Goal: Navigation & Orientation: Find specific page/section

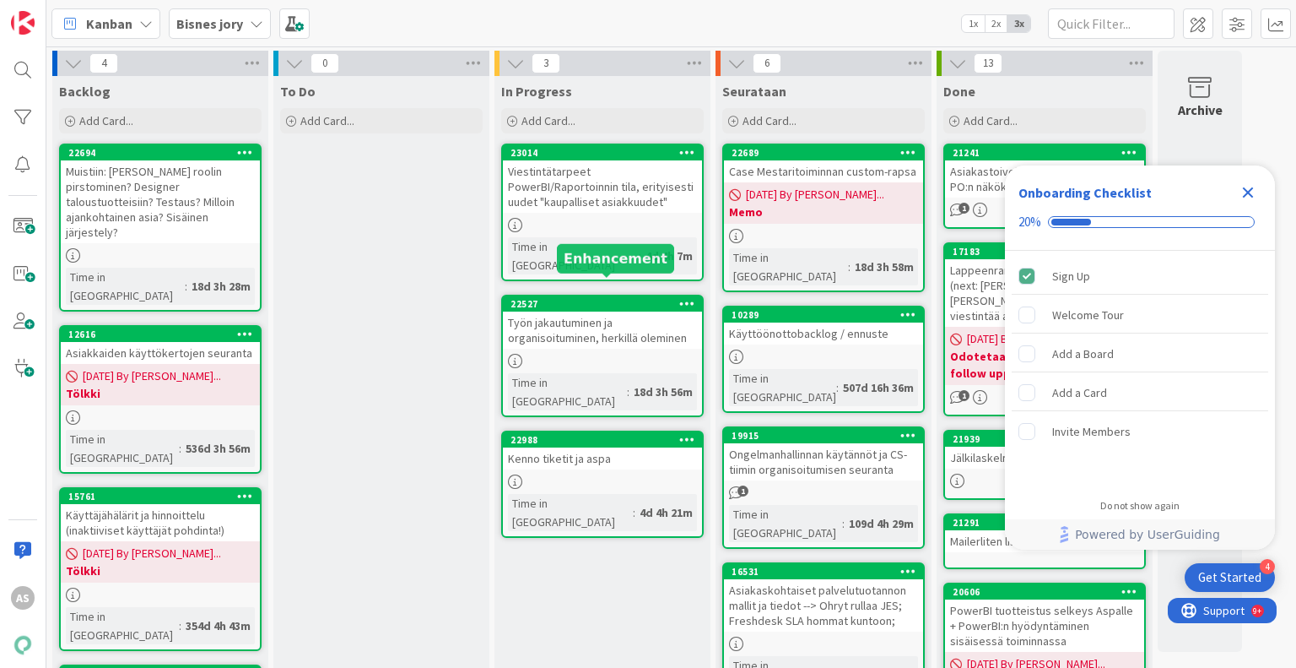
click at [631, 298] on div "22527" at bounding box center [607, 304] width 192 height 12
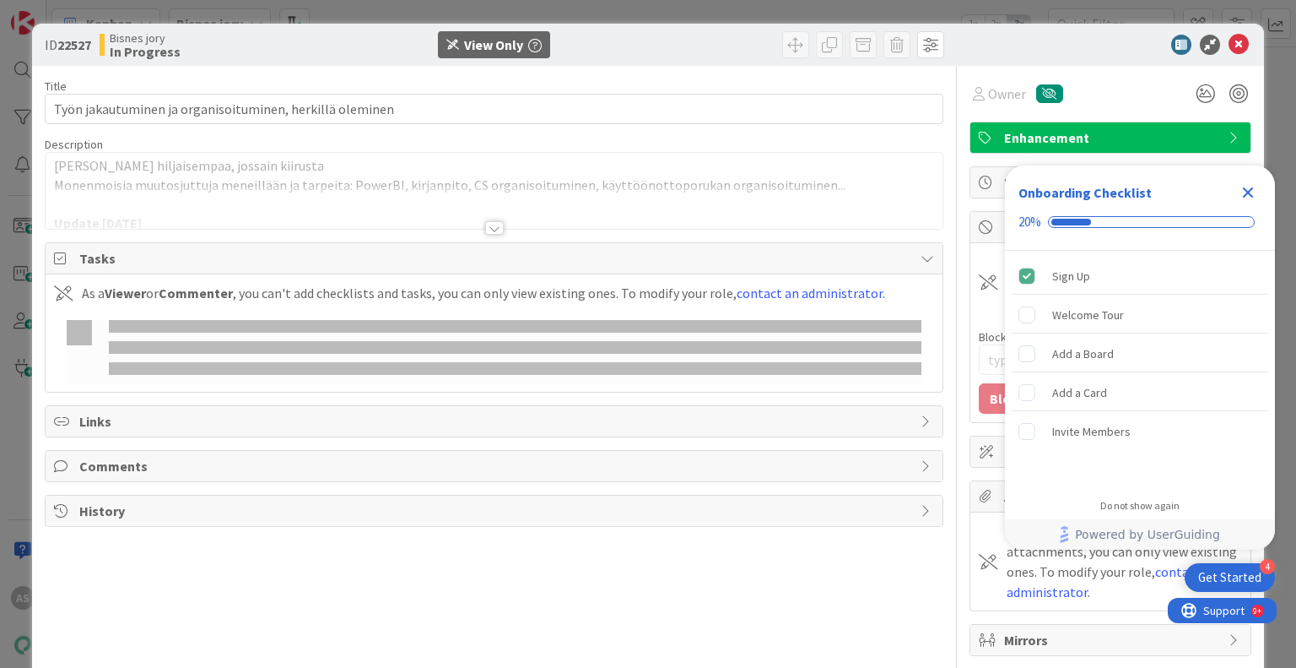
type textarea "x"
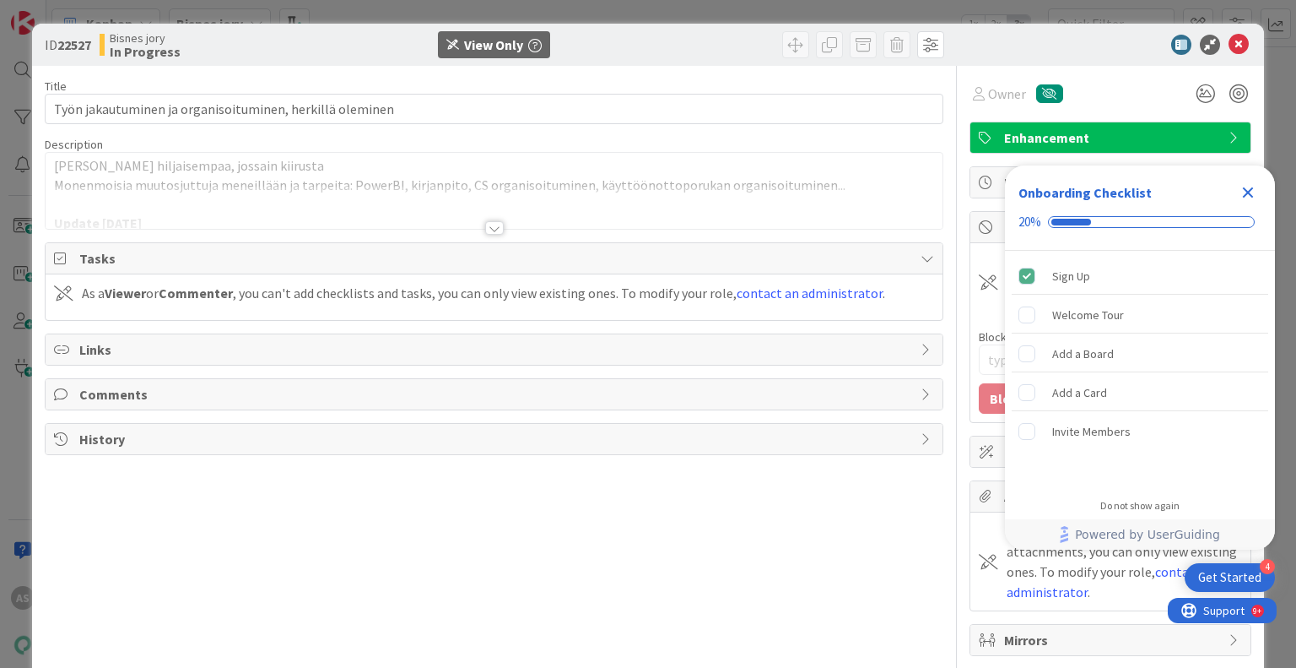
click at [486, 226] on div at bounding box center [494, 228] width 19 height 14
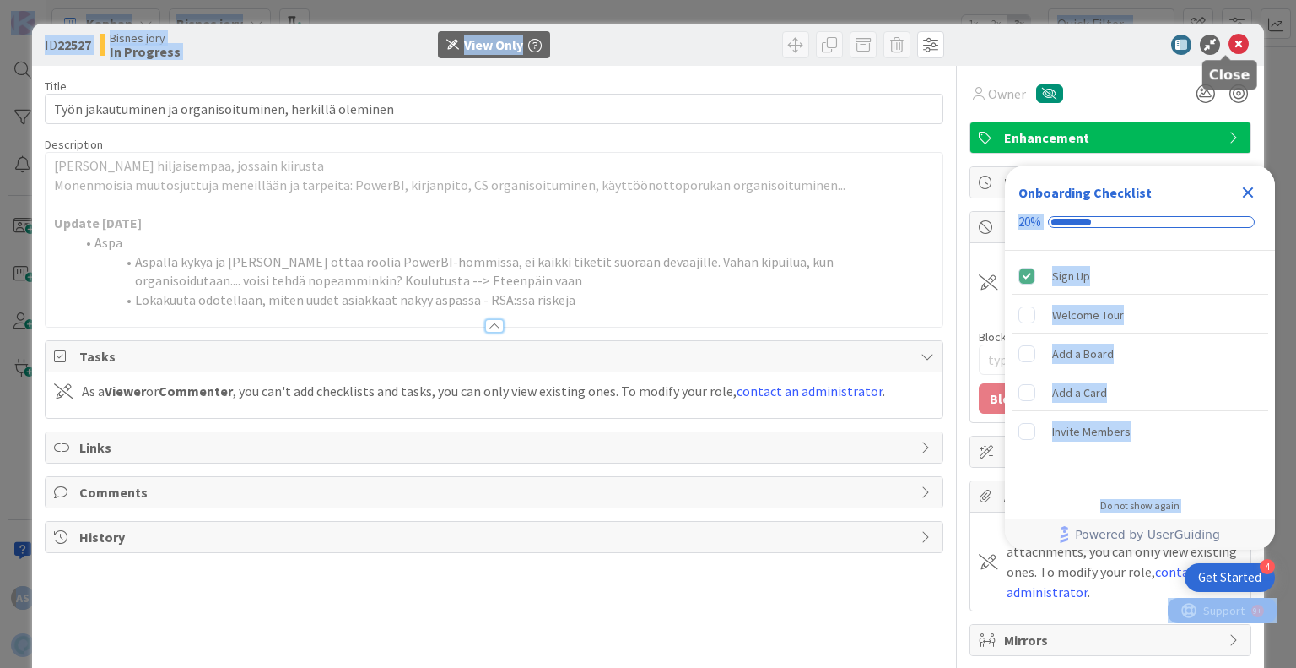
drag, startPoint x: 1242, startPoint y: 195, endPoint x: 1228, endPoint y: 42, distance: 153.4
click at [1228, 42] on body "4 Get Started Onboarding Checklist 20% Sign Up Welcome Tour Add a Board Add a C…" at bounding box center [648, 334] width 1296 height 668
click at [1229, 42] on icon at bounding box center [1239, 45] width 20 height 20
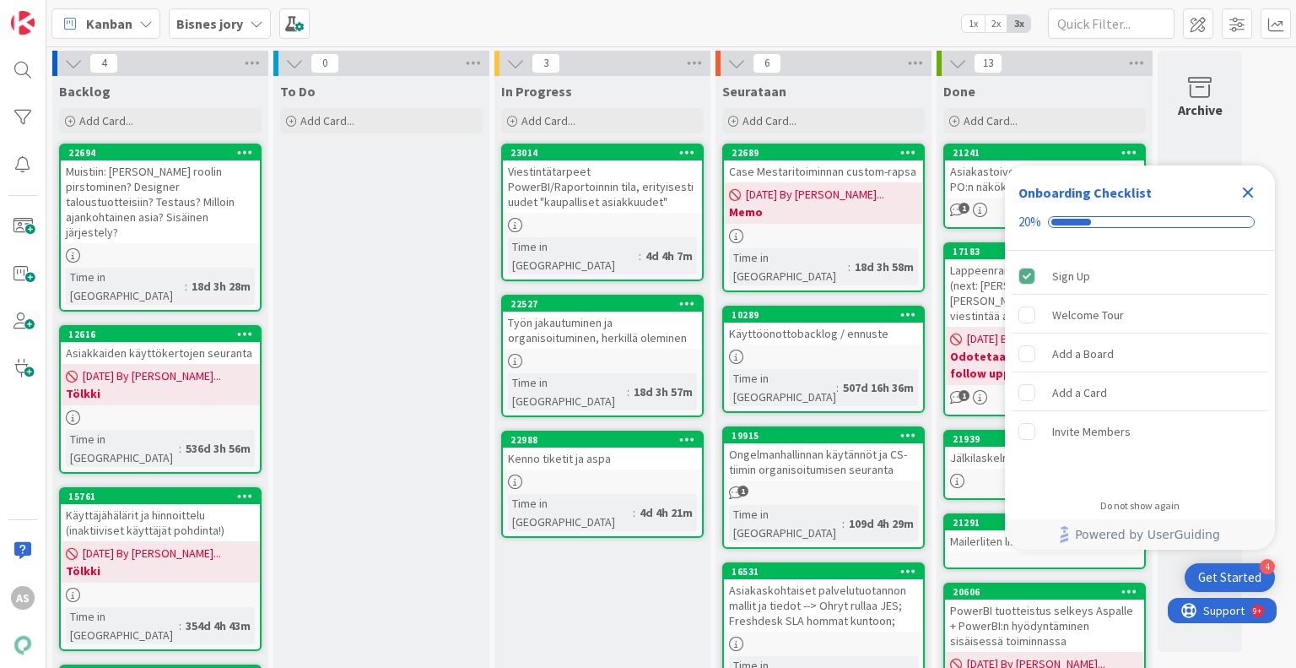
click at [1245, 187] on icon "Close Checklist" at bounding box center [1248, 192] width 20 height 20
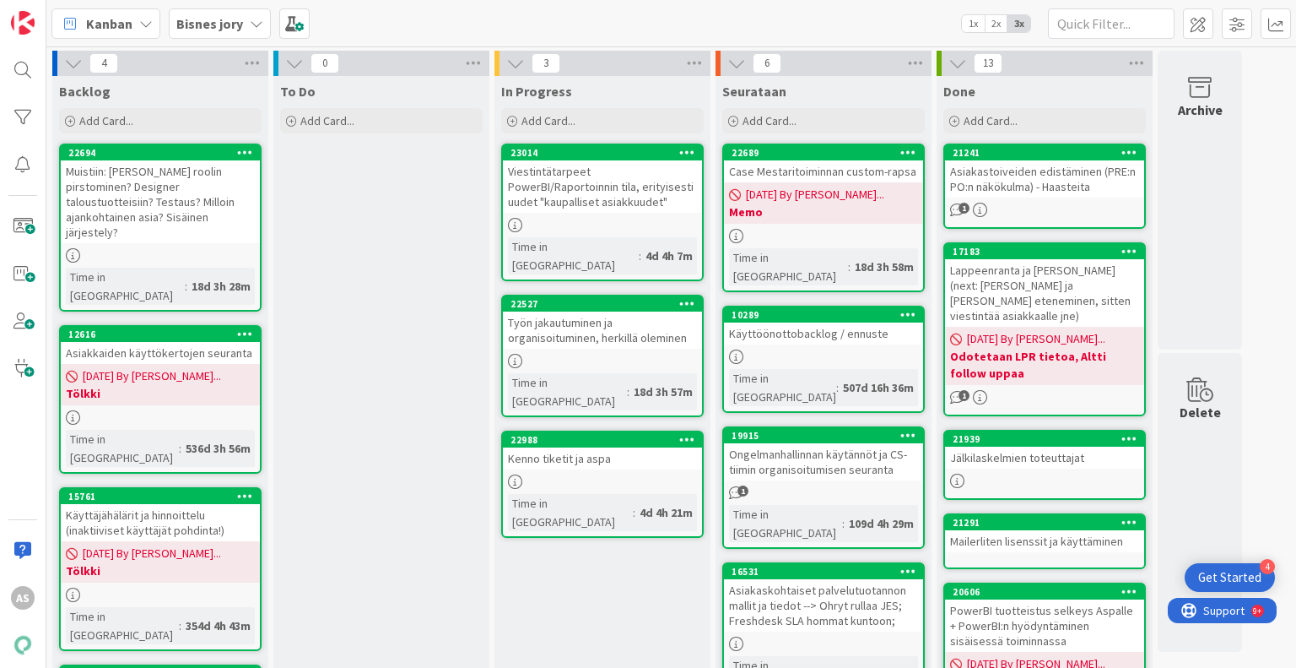
click at [233, 27] on b "Bisnes jory" at bounding box center [209, 23] width 67 height 17
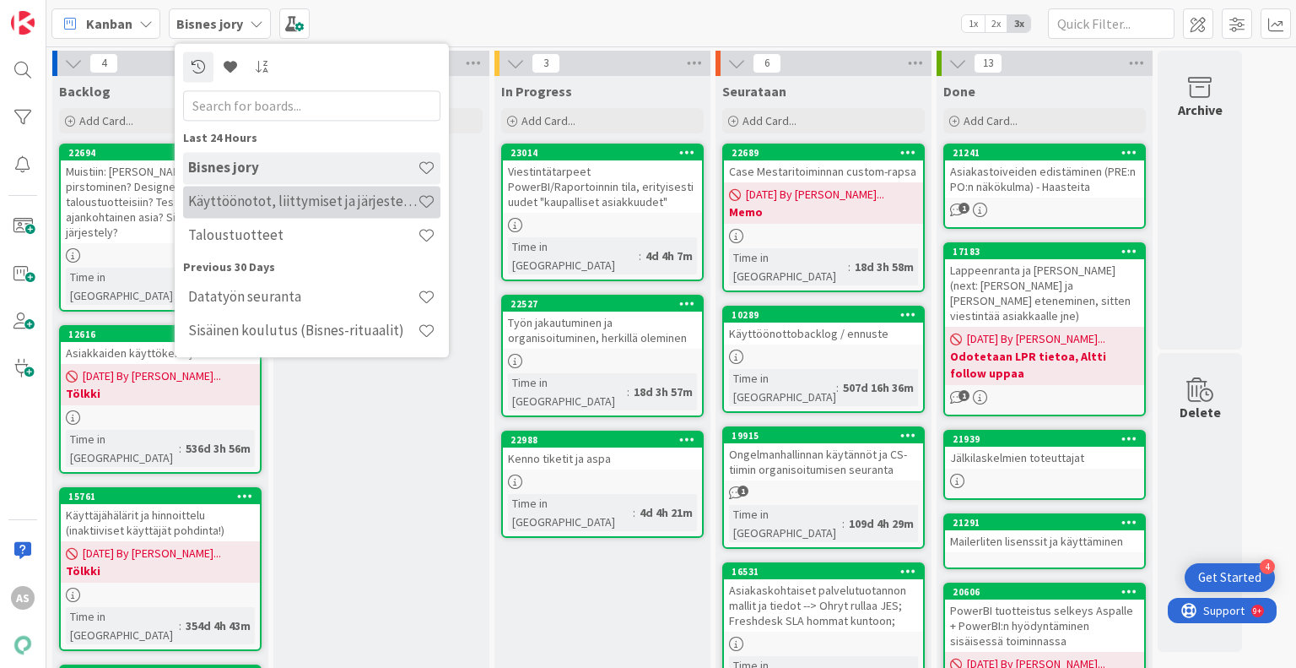
click at [267, 199] on h4 "Käyttöönotot, liittymiset ja järjestelmävaihdokset" at bounding box center [303, 201] width 230 height 17
